Goal: Transaction & Acquisition: Purchase product/service

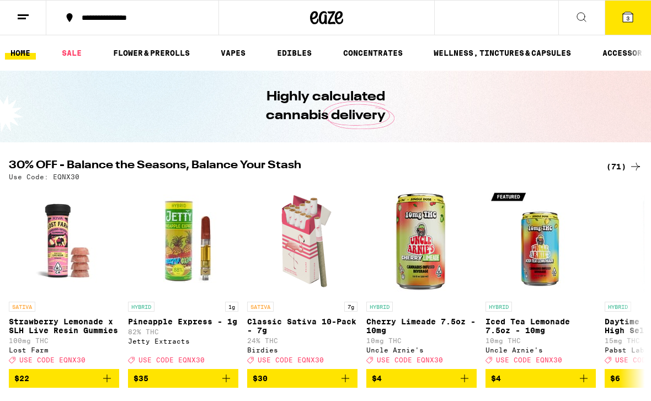
click at [188, 235] on img "Open page for Pineapple Express - 1g from Jetty Extracts" at bounding box center [183, 241] width 110 height 110
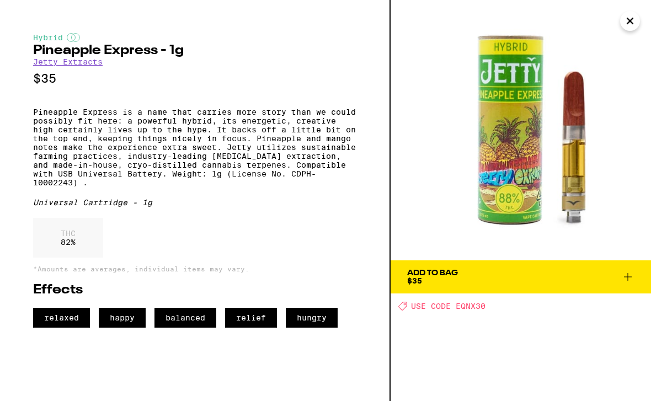
click at [466, 273] on span "Add To Bag $35" at bounding box center [520, 276] width 227 height 15
